Goal: Navigation & Orientation: Find specific page/section

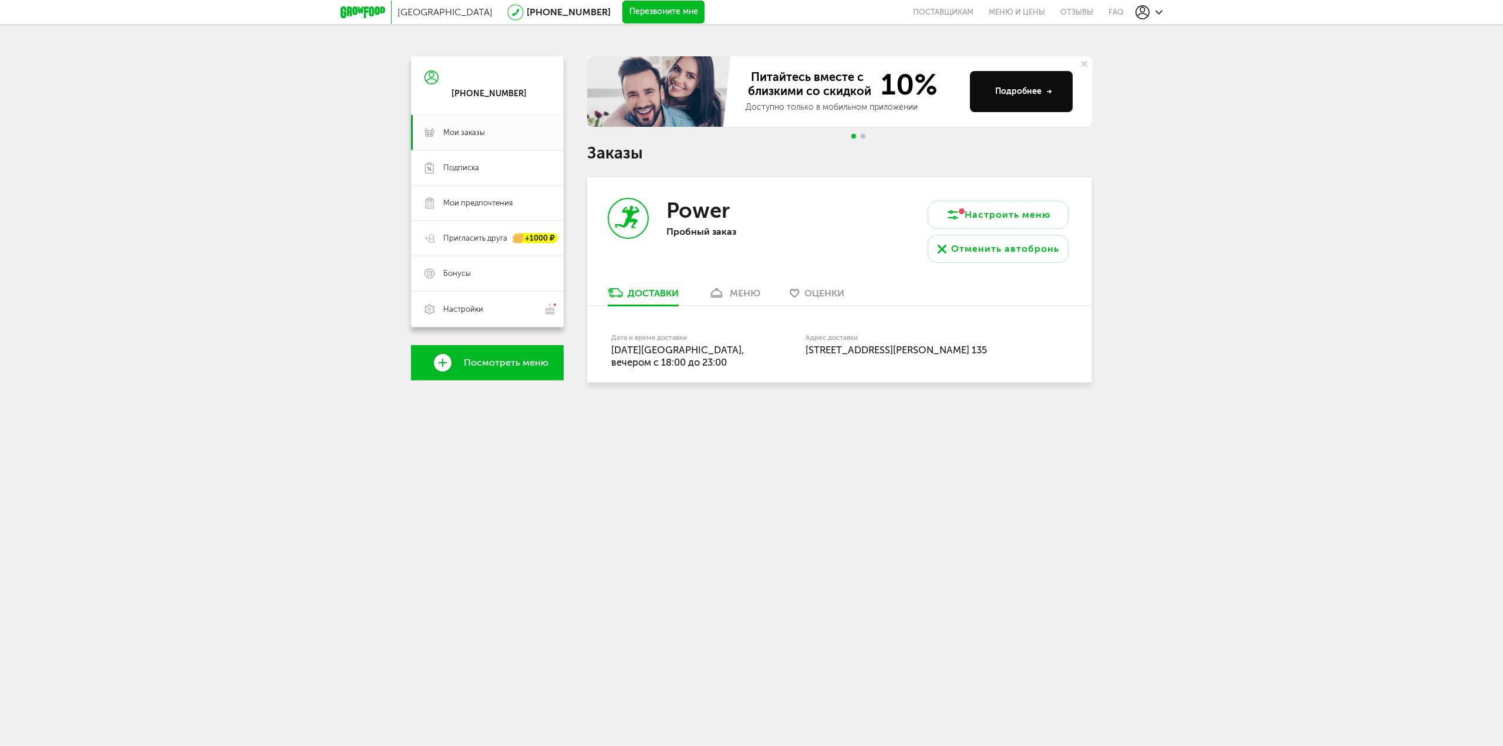
drag, startPoint x: 1017, startPoint y: 351, endPoint x: 601, endPoint y: 346, distance: 415.8
click at [601, 346] on div "Дата и время доставки [DATE], вечером c 18:00 до 23:00 Адрес доставки [STREET_A…" at bounding box center [839, 344] width 505 height 77
drag, startPoint x: 803, startPoint y: 668, endPoint x: 801, endPoint y: 657, distance: 11.3
click at [803, 668] on body "[GEOGRAPHIC_DATA] [PHONE_NUMBER] Перезвоните мне поставщикам Меню и цены Отзывы…" at bounding box center [751, 373] width 1503 height 746
click at [470, 163] on span "Подписка" at bounding box center [461, 168] width 36 height 11
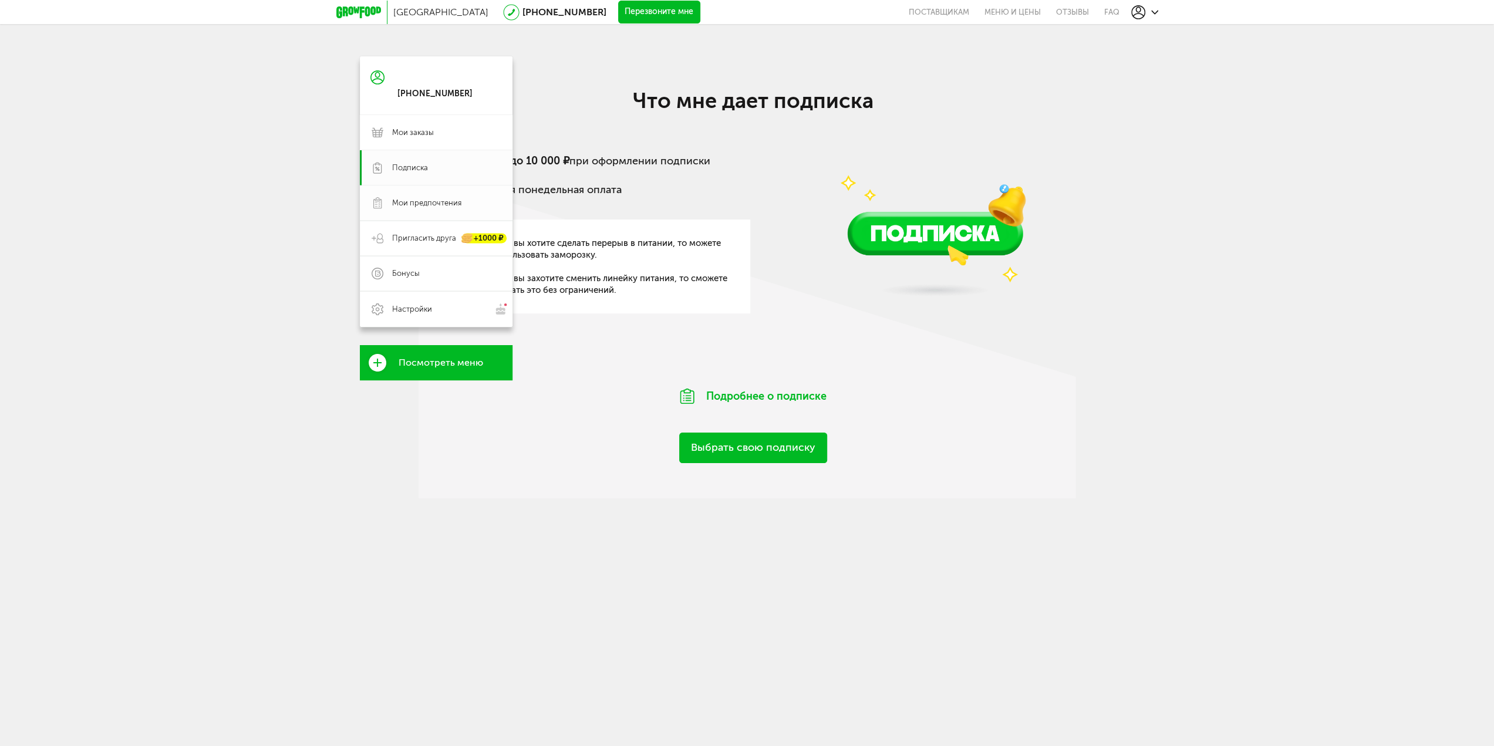
click at [472, 186] on link "Мои предпочтения" at bounding box center [436, 203] width 153 height 35
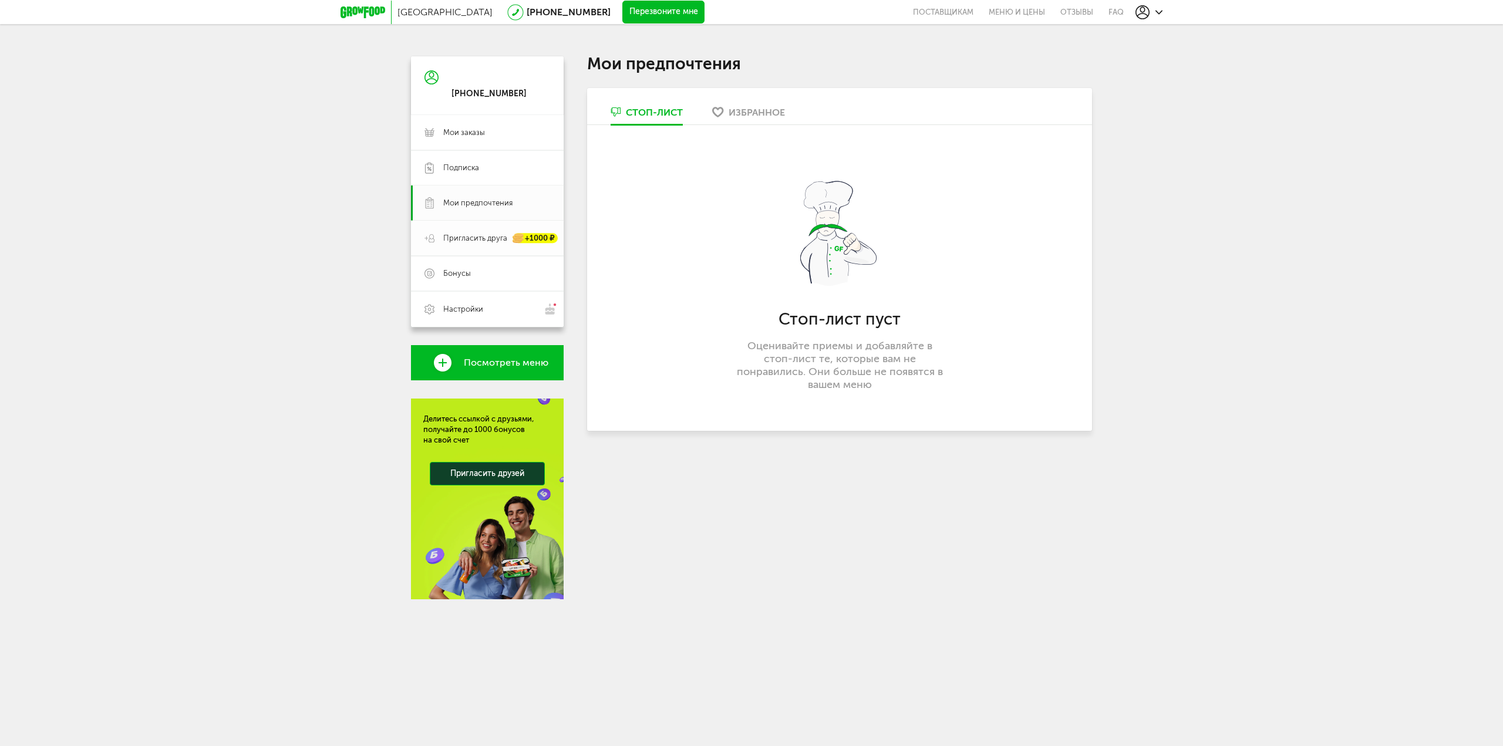
click at [485, 250] on link "Пригласить друга +1000 ₽" at bounding box center [487, 238] width 153 height 35
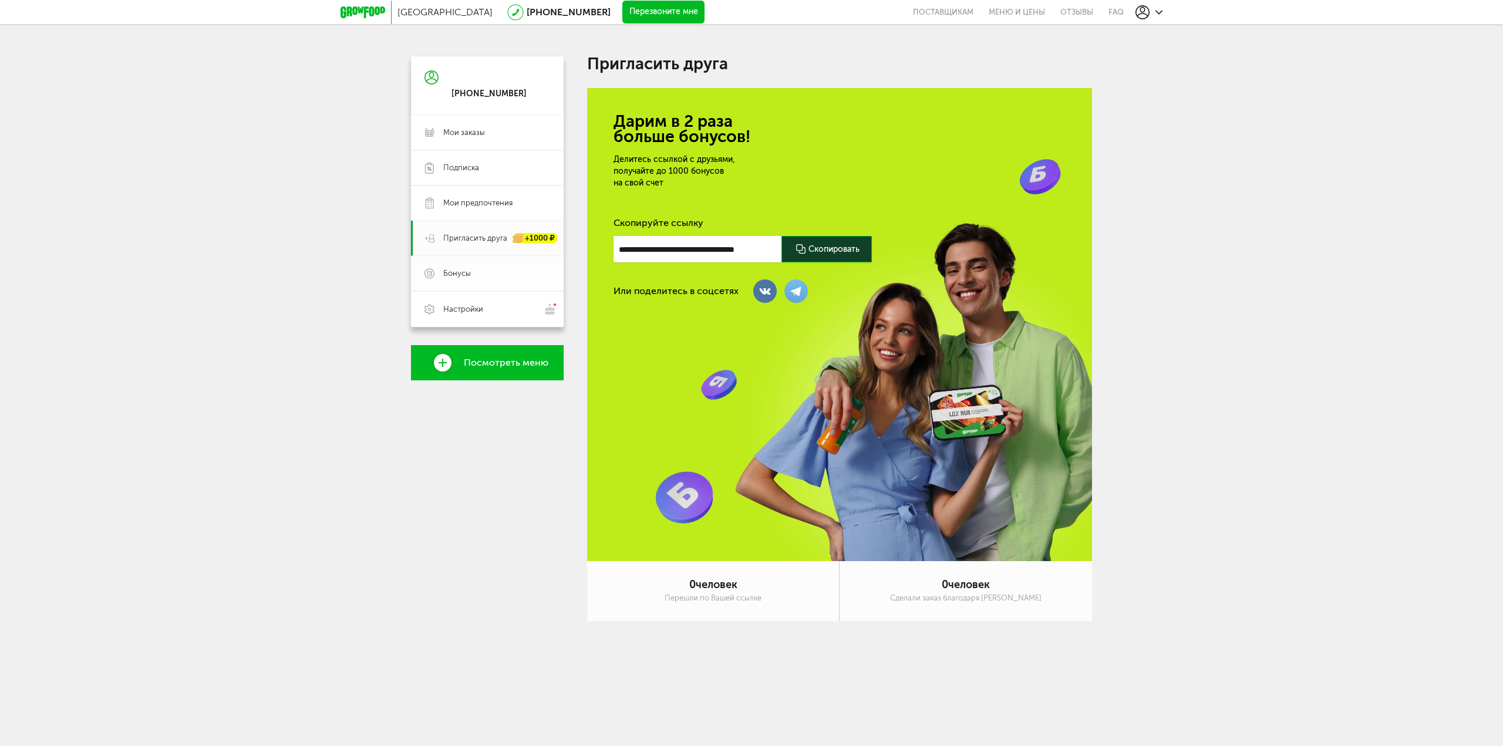
click at [487, 271] on span "Бонусы" at bounding box center [496, 273] width 107 height 11
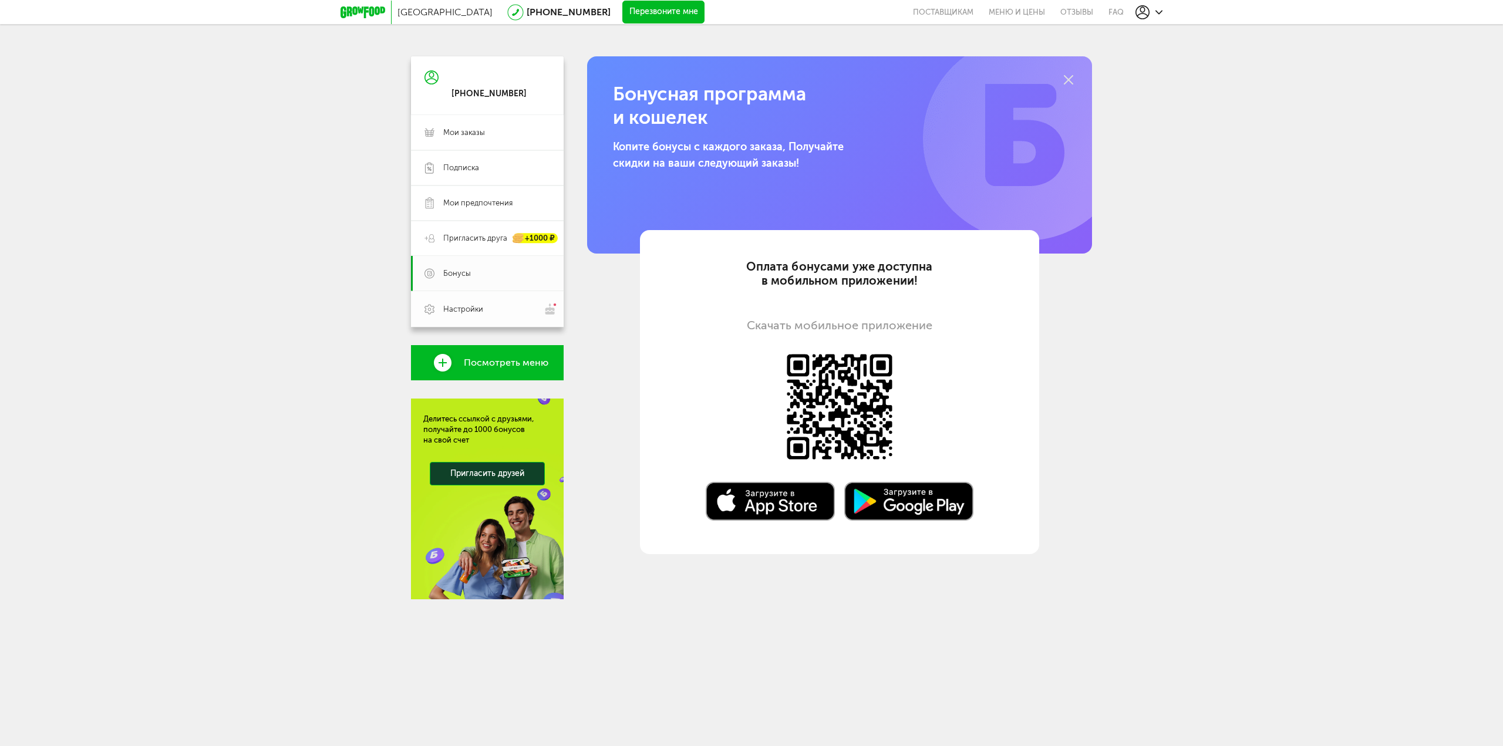
click at [483, 306] on span "Настройки" at bounding box center [496, 309] width 107 height 12
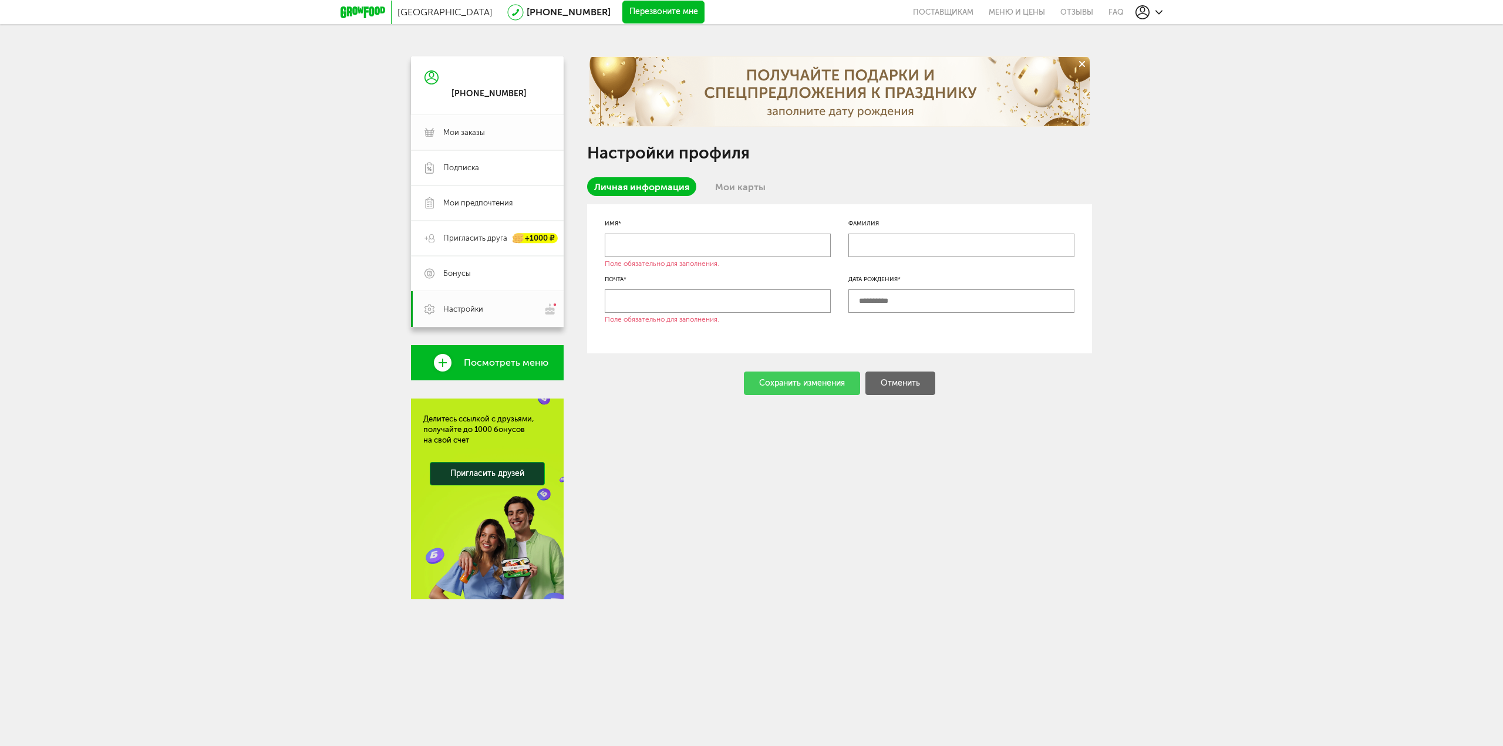
click at [464, 124] on link "Мои заказы" at bounding box center [487, 132] width 153 height 35
